Goal: Task Accomplishment & Management: Complete application form

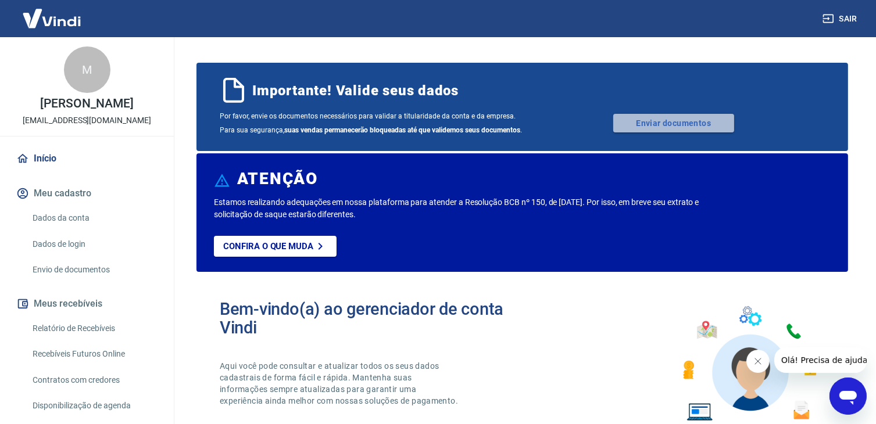
click at [665, 130] on link "Enviar documentos" at bounding box center [673, 123] width 121 height 19
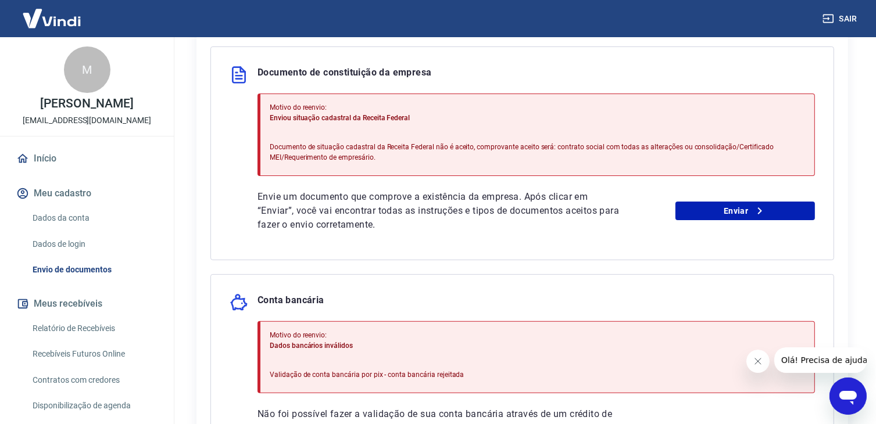
scroll to position [449, 0]
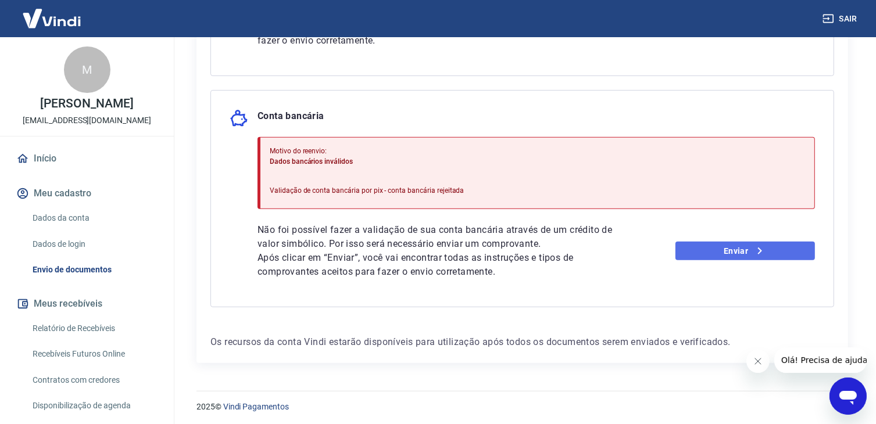
click at [759, 248] on icon at bounding box center [760, 251] width 14 height 14
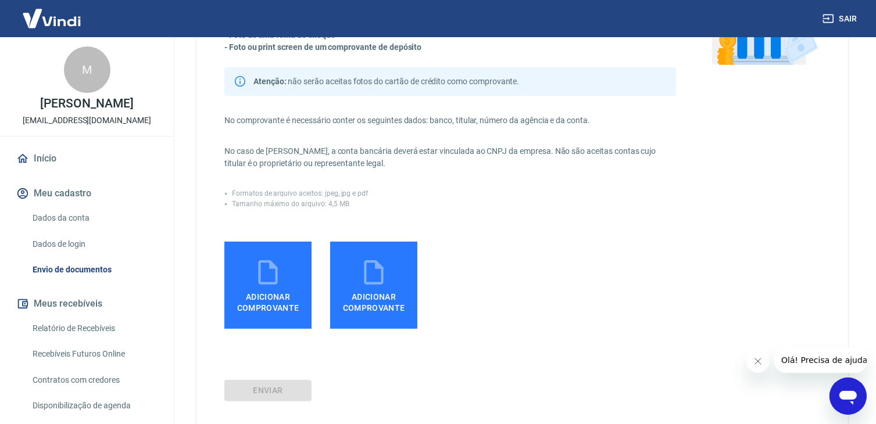
scroll to position [219, 0]
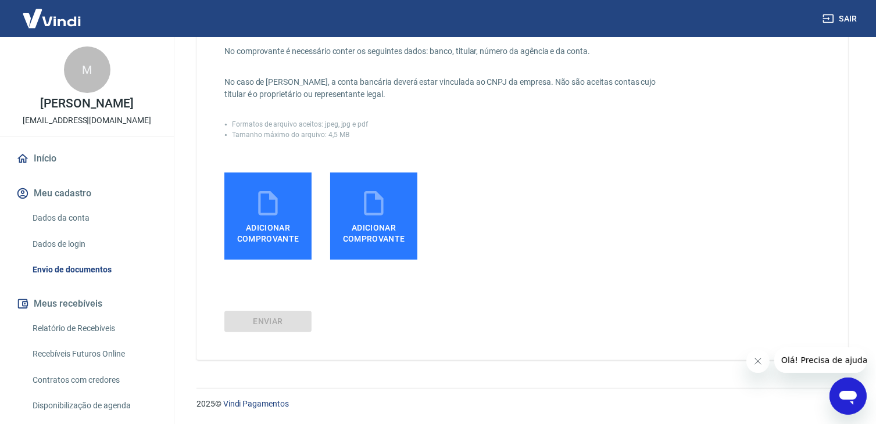
click at [757, 362] on icon "Fechar mensagem da empresa" at bounding box center [757, 360] width 9 height 9
click at [839, 21] on button "Sair" at bounding box center [841, 19] width 42 height 22
